Goal: Information Seeking & Learning: Understand process/instructions

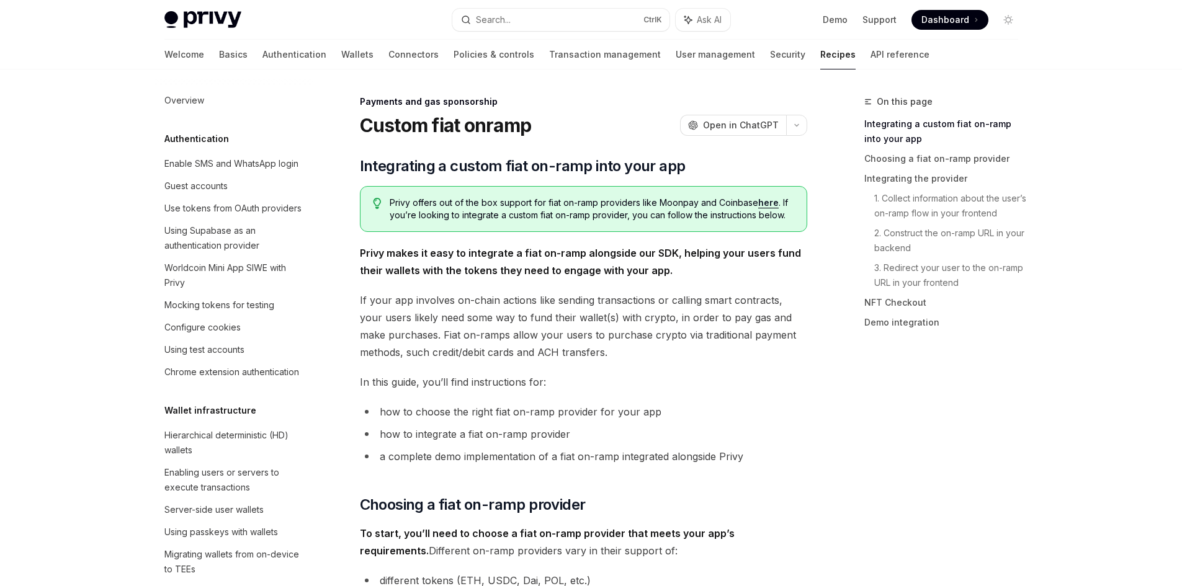
scroll to position [964, 0]
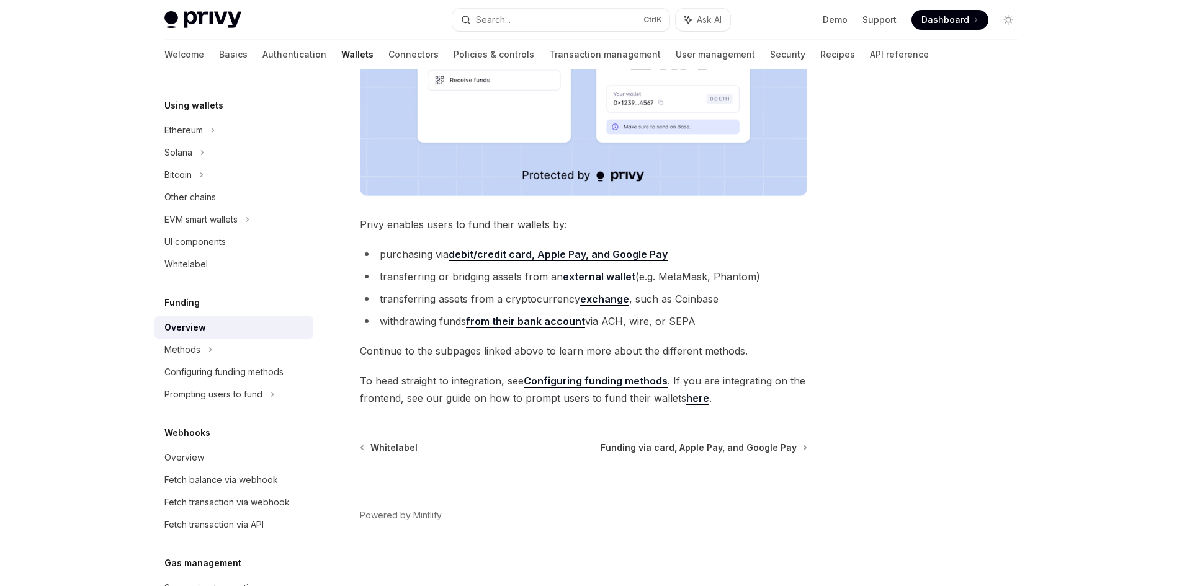
scroll to position [387, 0]
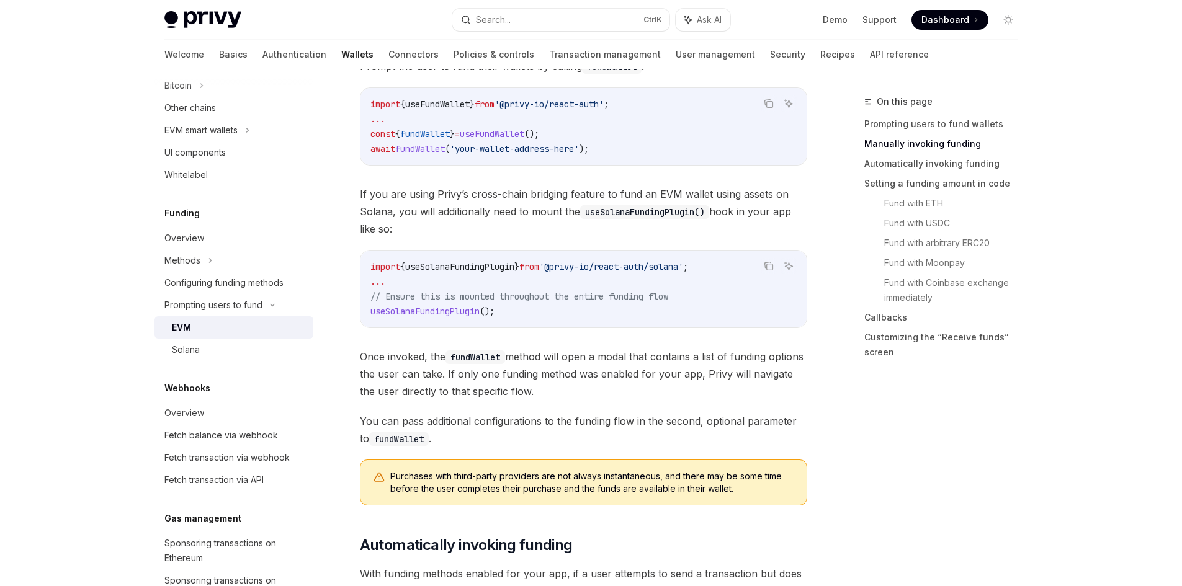
scroll to position [496, 0]
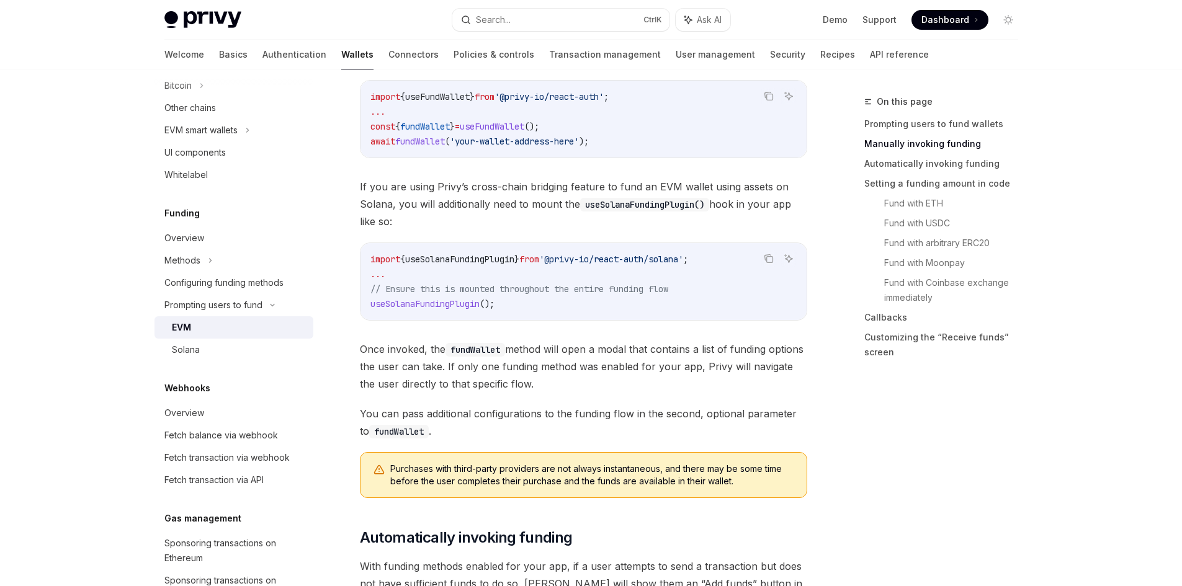
click at [431, 138] on span "fundWallet" at bounding box center [420, 141] width 50 height 11
copy span "fundWallet"
